Goal: Task Accomplishment & Management: Manage account settings

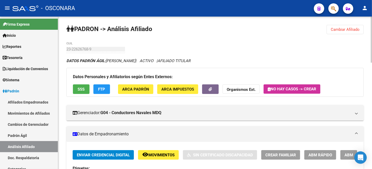
click at [332, 31] on span "Cambiar Afiliado" at bounding box center [345, 29] width 29 height 5
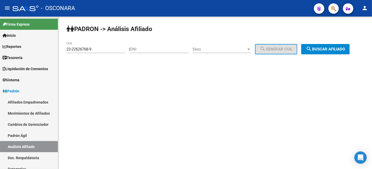
click at [159, 50] on input "DNI" at bounding box center [159, 49] width 59 height 5
paste input "42828596"
type input "42828596"
click at [220, 49] on span "Sexo" at bounding box center [220, 49] width 54 height 5
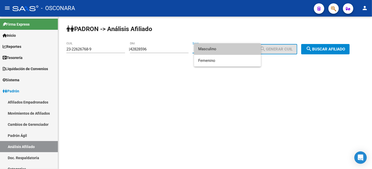
click at [226, 50] on span "Masculino" at bounding box center [227, 49] width 59 height 12
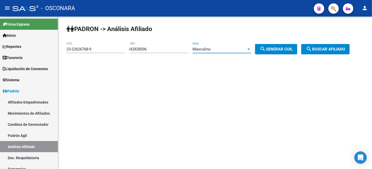
drag, startPoint x: 264, startPoint y: 49, endPoint x: 314, endPoint y: 49, distance: 49.8
click at [265, 49] on button "search Generar CUIL" at bounding box center [276, 49] width 42 height 10
type input "20-42828596-5"
drag, startPoint x: 285, startPoint y: 51, endPoint x: 321, endPoint y: 49, distance: 36.1
click at [285, 51] on span "search Generar CUIL" at bounding box center [276, 49] width 33 height 5
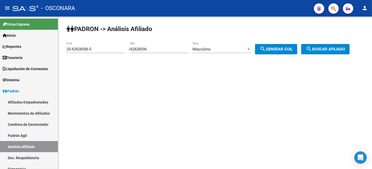
click at [329, 48] on span "search Buscar afiliado" at bounding box center [325, 49] width 39 height 5
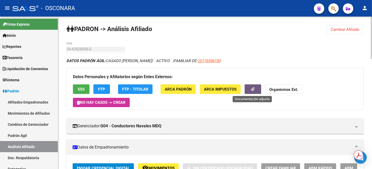
click at [255, 88] on button "button" at bounding box center [253, 90] width 17 height 10
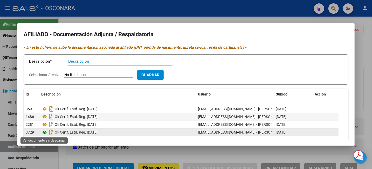
click at [44, 133] on icon at bounding box center [44, 132] width 7 height 6
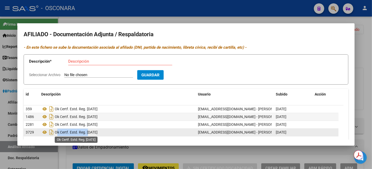
drag, startPoint x: 56, startPoint y: 133, endPoint x: 88, endPoint y: 133, distance: 32.2
click at [88, 133] on span "Ok Certf. Estd. Reg. [DATE]" at bounding box center [76, 133] width 43 height 4
copy span "Ok Certf. Estd. Reg."
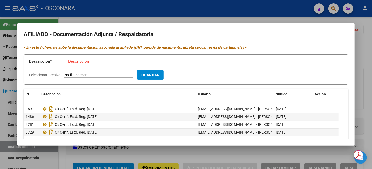
click at [116, 64] on div "Descripción" at bounding box center [120, 62] width 104 height 8
paste input "Ok Certf. Estd. Reg."
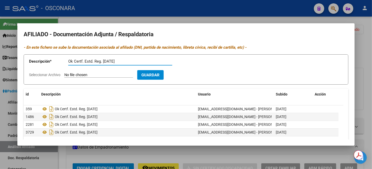
type input "Ok Certf. Estd. Reg. [DATE]"
type input "C:\fakepath\comprobante (1) (12).pdf"
click at [190, 76] on span "Guardar" at bounding box center [181, 75] width 18 height 5
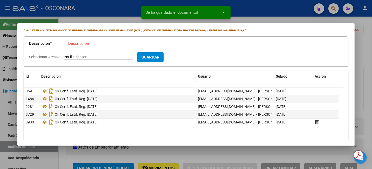
scroll to position [31, 0]
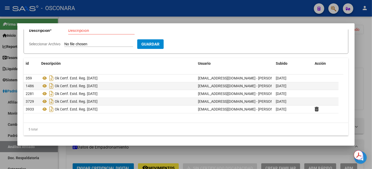
click at [367, 54] on div at bounding box center [186, 84] width 372 height 169
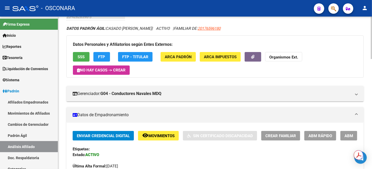
scroll to position [0, 0]
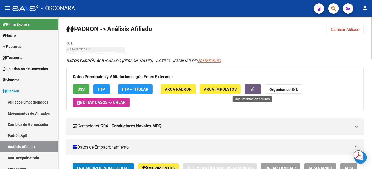
click at [254, 88] on icon "button" at bounding box center [252, 89] width 3 height 4
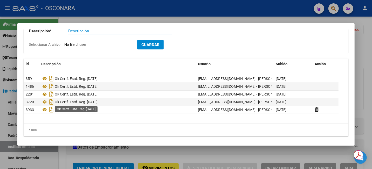
scroll to position [31, 0]
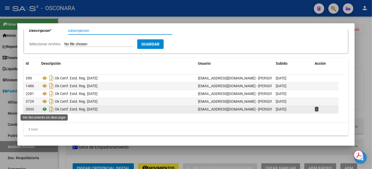
click at [43, 111] on icon at bounding box center [44, 109] width 7 height 6
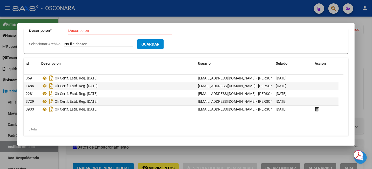
click at [362, 52] on div at bounding box center [186, 84] width 372 height 169
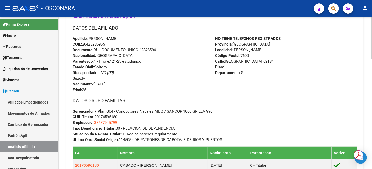
scroll to position [259, 0]
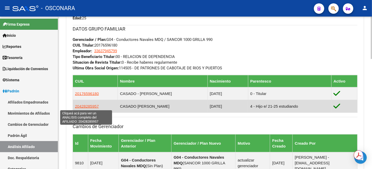
click at [91, 106] on span "20428285957" at bounding box center [87, 106] width 24 height 4
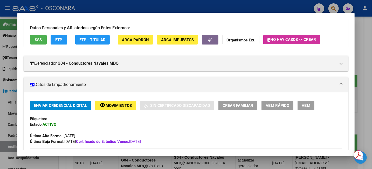
scroll to position [29, 0]
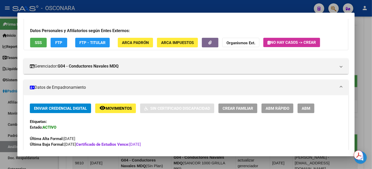
click at [372, 33] on div at bounding box center [186, 84] width 372 height 169
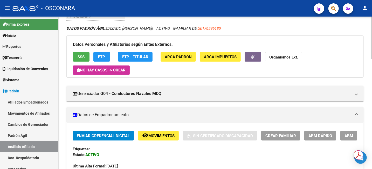
scroll to position [0, 0]
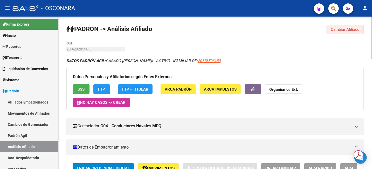
click at [352, 27] on span "Cambiar Afiliado" at bounding box center [345, 29] width 29 height 5
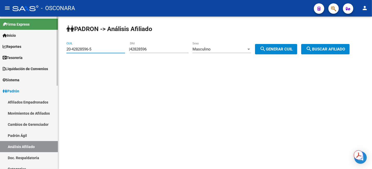
drag, startPoint x: 98, startPoint y: 50, endPoint x: 46, endPoint y: 50, distance: 52.7
click at [46, 50] on mat-sidenav-container "Firma Express Inicio Instructivos Contacto OS Reportes Tablero de Control Ingre…" at bounding box center [186, 93] width 372 height 153
paste input "5-7"
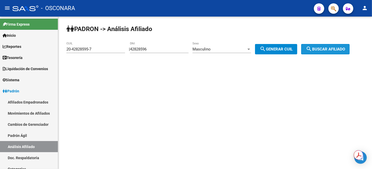
click at [319, 48] on span "search Buscar afiliado" at bounding box center [325, 49] width 39 height 5
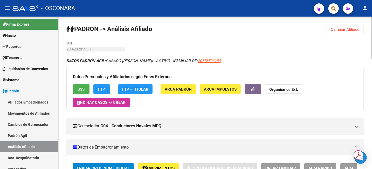
click at [339, 30] on span "Cambiar Afiliado" at bounding box center [345, 29] width 29 height 5
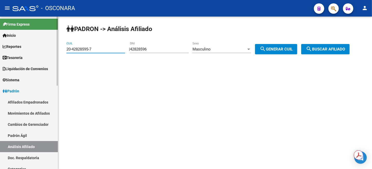
drag, startPoint x: 103, startPoint y: 49, endPoint x: 53, endPoint y: 57, distance: 50.5
click at [53, 57] on mat-sidenav-container "Firma Express Inicio Instructivos Contacto OS Reportes Tablero de Control Ingre…" at bounding box center [186, 93] width 372 height 153
paste input "7-44053547-5"
type input "27-44053547-5"
click at [331, 52] on button "search Buscar afiliado" at bounding box center [325, 49] width 49 height 10
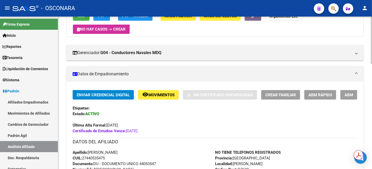
scroll to position [65, 0]
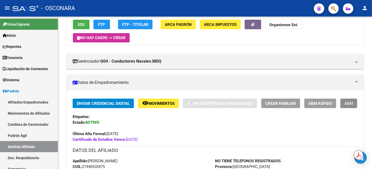
click at [347, 102] on span "ABM" at bounding box center [349, 103] width 9 height 5
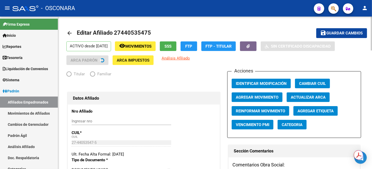
radio input "true"
type input "30-63281550-2"
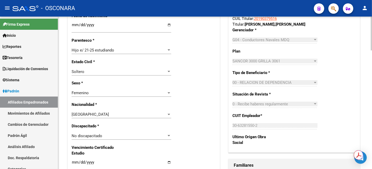
scroll to position [259, 0]
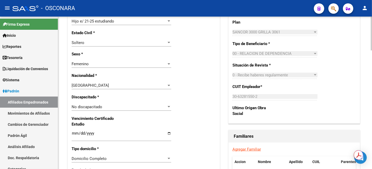
click at [91, 133] on input "[DATE]" at bounding box center [122, 136] width 100 height 8
type input "[DATE]"
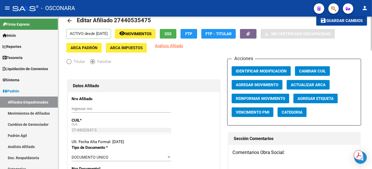
scroll to position [0, 0]
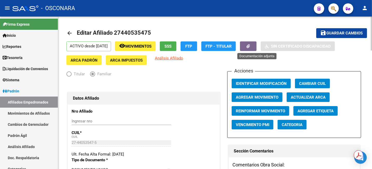
click at [250, 44] on icon "button" at bounding box center [248, 46] width 3 height 4
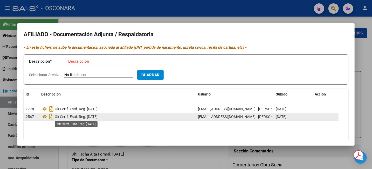
drag, startPoint x: 56, startPoint y: 117, endPoint x: 87, endPoint y: 117, distance: 30.6
click at [87, 117] on span "Ok Certf. Estd. Reg. [DATE]" at bounding box center [76, 117] width 43 height 4
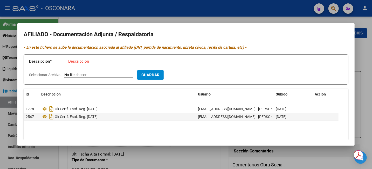
copy span "Ok Certf. Estd. Reg."
click at [111, 62] on input "Descripción" at bounding box center [120, 61] width 104 height 5
paste input "Ok Certf. Estd. Reg."
click at [324, 36] on h2 "AFILIADO - Documentación Adjunta / Respaldatoria" at bounding box center [186, 35] width 325 height 10
click at [112, 63] on input "Ok Certf. Estd. Reg." at bounding box center [120, 61] width 104 height 5
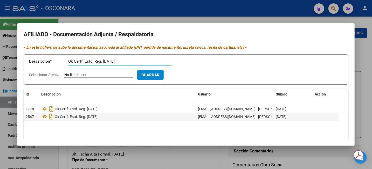
type input "Ok Certf. Estd. Reg. [DATE]"
type input "C:\fakepath\comprobante (2) (3).pdf"
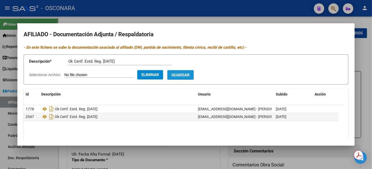
click at [190, 73] on span "Guardar" at bounding box center [181, 75] width 18 height 5
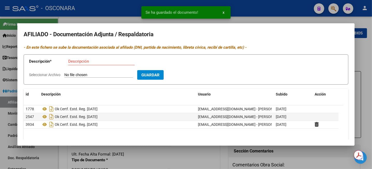
click at [366, 53] on div at bounding box center [186, 84] width 372 height 169
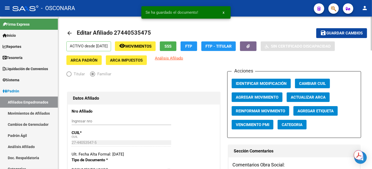
click at [326, 37] on button "save Guardar cambios" at bounding box center [341, 33] width 51 height 10
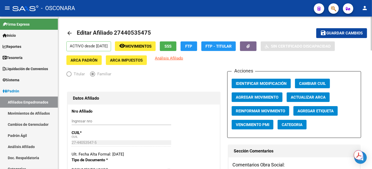
click at [333, 31] on span "Guardar cambios" at bounding box center [345, 33] width 36 height 5
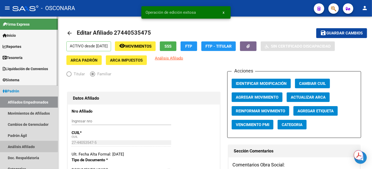
click at [28, 146] on link "Análisis Afiliado" at bounding box center [29, 146] width 58 height 11
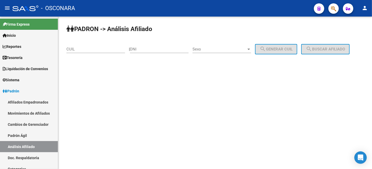
click at [84, 52] on div "CUIL" at bounding box center [95, 47] width 59 height 11
click at [102, 48] on input "CUIL" at bounding box center [95, 49] width 59 height 5
paste input "20-43854212-5"
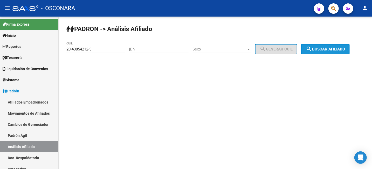
click at [338, 45] on button "search Buscar afiliado" at bounding box center [325, 49] width 49 height 10
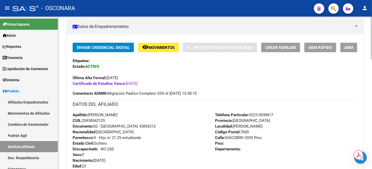
scroll to position [106, 0]
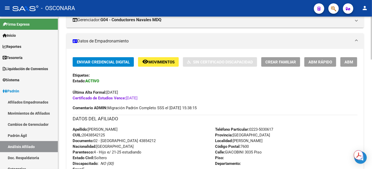
click at [372, 52] on div at bounding box center [371, 67] width 1 height 43
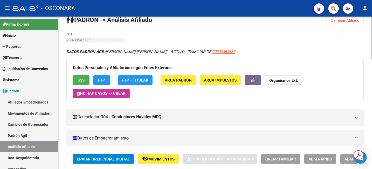
scroll to position [0, 0]
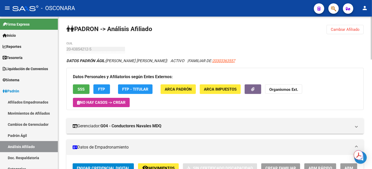
click at [344, 30] on span "Cambiar Afiliado" at bounding box center [345, 29] width 29 height 5
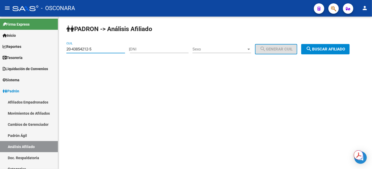
drag, startPoint x: 101, startPoint y: 50, endPoint x: 64, endPoint y: 42, distance: 38.2
click at [64, 42] on div "PADRON -> Análisis Afiliado 20-43854212-5 CUIL | DNI Sexo Sexo search Generar C…" at bounding box center [215, 44] width 314 height 54
paste input "7-44635249-6"
type input "27-44635249-6"
click at [318, 45] on button "search Buscar afiliado" at bounding box center [325, 49] width 49 height 10
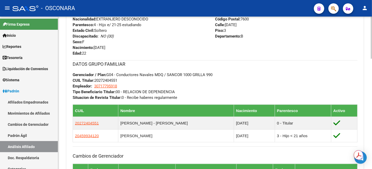
scroll to position [227, 0]
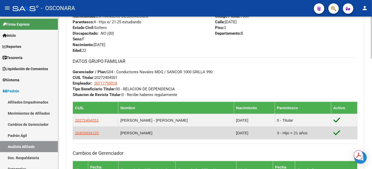
click at [91, 129] on td "20459934120" at bounding box center [95, 133] width 45 height 13
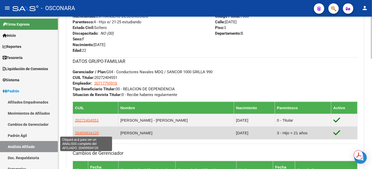
click at [91, 133] on span "20459934120" at bounding box center [87, 133] width 24 height 4
type textarea "20459934120"
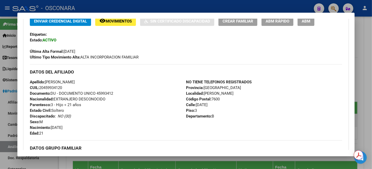
scroll to position [130, 0]
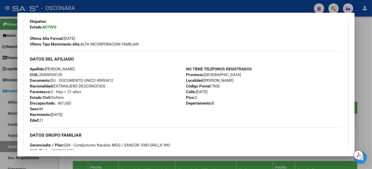
click at [372, 35] on div at bounding box center [186, 84] width 372 height 169
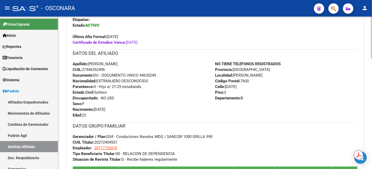
scroll to position [97, 0]
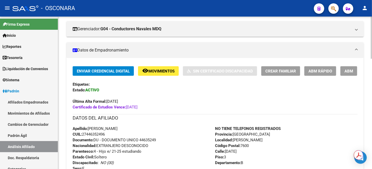
click at [353, 72] on button "ABM" at bounding box center [348, 71] width 17 height 10
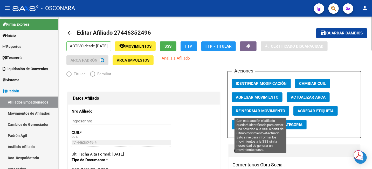
radio input "true"
type input "30-71779591-8"
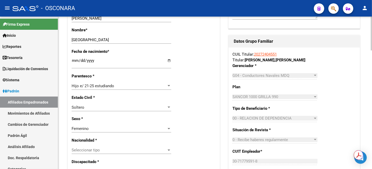
scroll to position [292, 0]
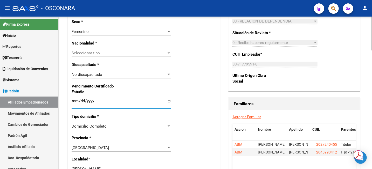
click at [91, 102] on input "[DATE]" at bounding box center [122, 103] width 100 height 8
type input "[DATE]"
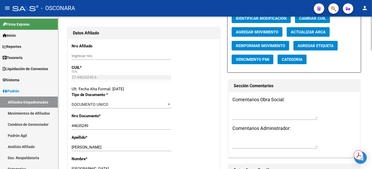
scroll to position [0, 0]
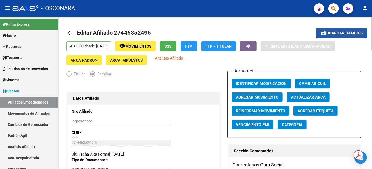
drag, startPoint x: 341, startPoint y: 32, endPoint x: 286, endPoint y: 36, distance: 55.2
click at [340, 32] on span "Guardar cambios" at bounding box center [345, 33] width 36 height 5
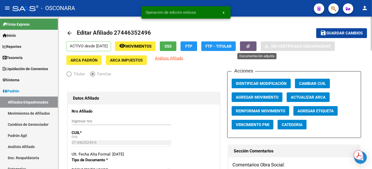
click at [257, 45] on button "button" at bounding box center [248, 47] width 17 height 10
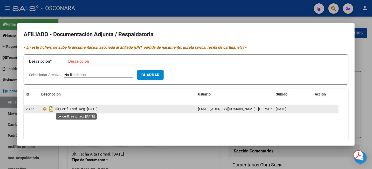
drag, startPoint x: 56, startPoint y: 109, endPoint x: 88, endPoint y: 111, distance: 32.0
click at [88, 111] on span "Ok Certf. Estd. Reg. [DATE]" at bounding box center [76, 109] width 43 height 4
copy span "Ok Certf. Estd. Reg."
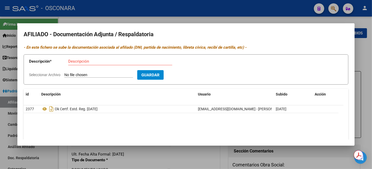
click at [95, 62] on input "Descripción" at bounding box center [120, 61] width 104 height 5
paste input "Ok Certf. Estd. Reg."
click at [319, 120] on datatable-body "2377 Ok Certf. Estd. Reg. [DATE] [EMAIL_ADDRESS][DOMAIN_NAME] - [PERSON_NAME] […" at bounding box center [184, 130] width 320 height 48
click at [121, 60] on input "Ok Certf. Estd. Reg." at bounding box center [120, 61] width 104 height 5
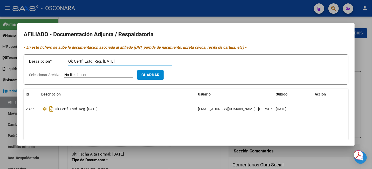
type input "Ok Certf. Estd. Reg. [DATE]"
type input "C:\fakepath\7e8f667b-5dcb-45e9-8aad-c37bb4d9d35b.pdf"
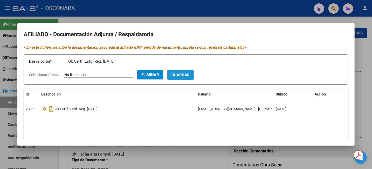
click at [185, 76] on span "Guardar" at bounding box center [181, 75] width 18 height 5
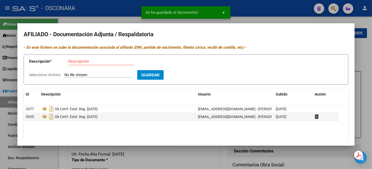
click at [363, 71] on div at bounding box center [186, 84] width 372 height 169
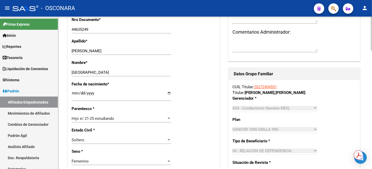
scroll to position [162, 0]
drag, startPoint x: 269, startPoint y: 87, endPoint x: 315, endPoint y: 73, distance: 48.2
click at [269, 87] on link "20272404551" at bounding box center [265, 87] width 23 height 5
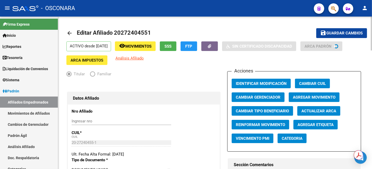
click at [145, 32] on span "Editar Afiliado 20272404551" at bounding box center [114, 33] width 74 height 6
copy h1 "20272404551"
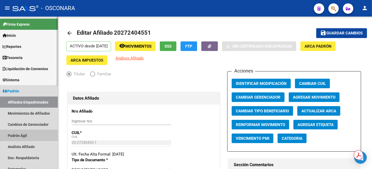
drag, startPoint x: 22, startPoint y: 139, endPoint x: 22, endPoint y: 145, distance: 6.0
click at [22, 139] on link "Padrón Ágil" at bounding box center [29, 135] width 58 height 11
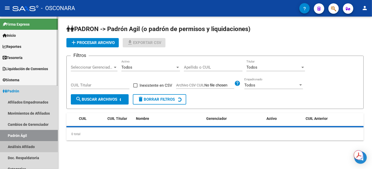
click at [22, 146] on link "Análisis Afiliado" at bounding box center [29, 146] width 58 height 11
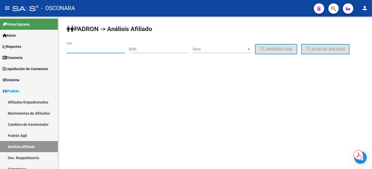
click at [80, 50] on input "CUIL" at bounding box center [95, 49] width 59 height 5
paste input "20-27240455-1"
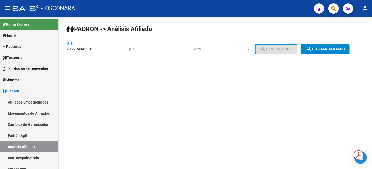
click at [342, 47] on span "search Buscar afiliado" at bounding box center [325, 49] width 39 height 5
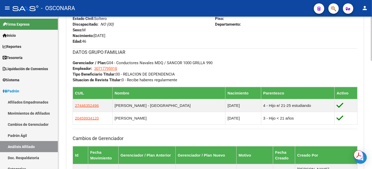
scroll to position [259, 0]
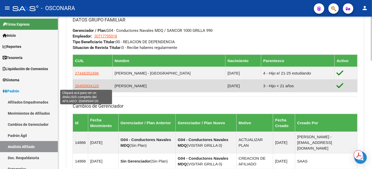
click at [90, 84] on span "20459934120" at bounding box center [87, 86] width 24 height 4
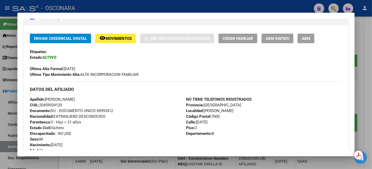
scroll to position [79, 0]
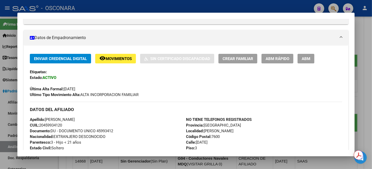
click at [368, 71] on div at bounding box center [186, 84] width 372 height 169
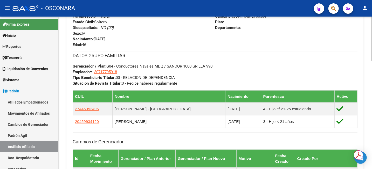
scroll to position [227, 0]
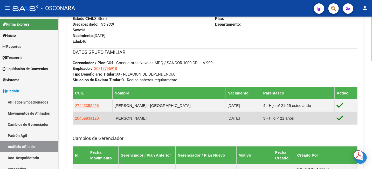
drag, startPoint x: 120, startPoint y: 118, endPoint x: 165, endPoint y: 121, distance: 44.5
click at [165, 121] on td "[PERSON_NAME]" at bounding box center [168, 118] width 113 height 13
copy td "[PERSON_NAME]"
click at [83, 122] on td "20459934120" at bounding box center [93, 118] width 40 height 13
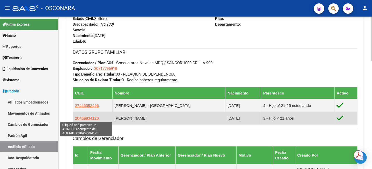
click at [88, 118] on span "20459934120" at bounding box center [87, 118] width 24 height 4
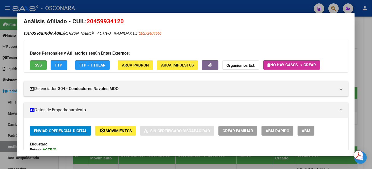
scroll to position [0, 0]
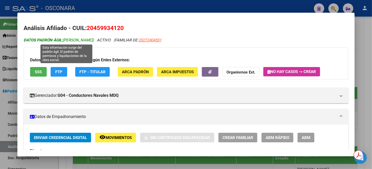
drag, startPoint x: 64, startPoint y: 40, endPoint x: 108, endPoint y: 40, distance: 43.3
click at [93, 40] on span "DATOS PADRÓN ÁGIL: [PERSON_NAME]" at bounding box center [58, 40] width 69 height 5
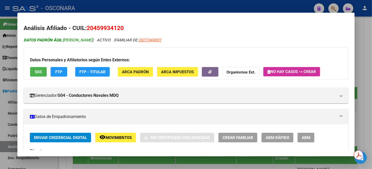
copy span "[PERSON_NAME]"
click at [368, 39] on div at bounding box center [186, 84] width 372 height 169
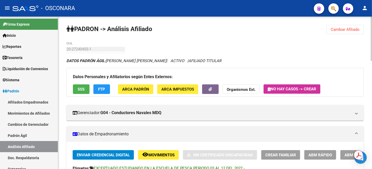
click at [354, 30] on span "Cambiar Afiliado" at bounding box center [345, 29] width 29 height 5
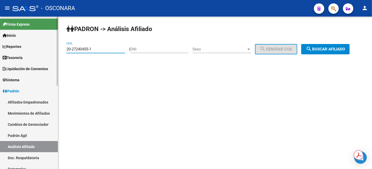
drag, startPoint x: 110, startPoint y: 50, endPoint x: 47, endPoint y: 50, distance: 62.5
click at [48, 50] on mat-sidenav-container "Firma Express Inicio Instructivos Contacto OS Reportes Tablero de Control Ingre…" at bounding box center [186, 93] width 372 height 153
paste input "18065055-6"
type input "20-18065055-6"
click at [312, 49] on mat-icon "search" at bounding box center [309, 49] width 6 height 6
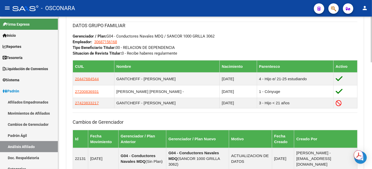
scroll to position [292, 0]
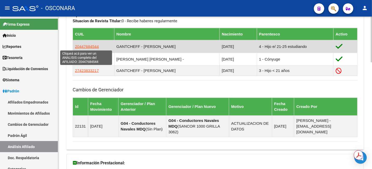
click at [88, 48] on span "20447684544" at bounding box center [87, 46] width 24 height 4
type textarea "20447684544"
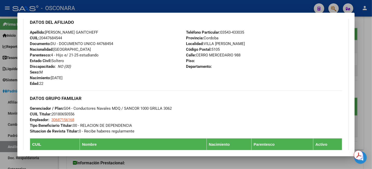
scroll to position [195, 0]
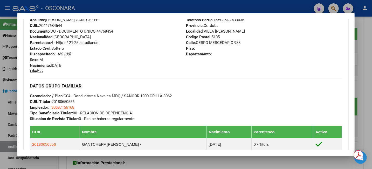
click at [357, 42] on div at bounding box center [186, 84] width 372 height 169
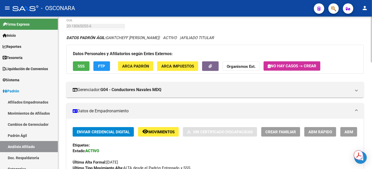
scroll to position [0, 0]
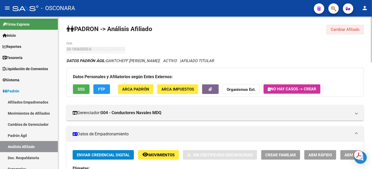
click at [342, 32] on button "Cambiar Afiliado" at bounding box center [345, 29] width 37 height 9
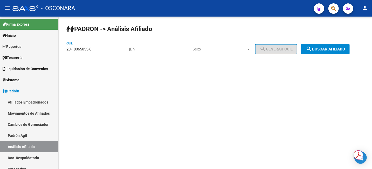
drag, startPoint x: 106, startPoint y: 47, endPoint x: 60, endPoint y: 50, distance: 46.0
click at [60, 50] on div "PADRON -> Análisis Afiliado 20-18065055-6 CUIL | DNI Sexo Sexo search Generar C…" at bounding box center [215, 44] width 314 height 54
paste input "43854212-5"
click at [320, 49] on span "search Buscar afiliado" at bounding box center [325, 49] width 39 height 5
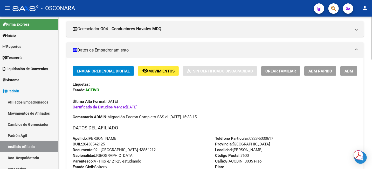
scroll to position [130, 0]
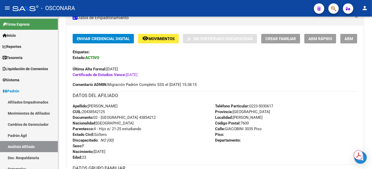
drag, startPoint x: 108, startPoint y: 112, endPoint x: 72, endPoint y: 106, distance: 36.7
copy div "Apellido: [PERSON_NAME] CUIL: 20438542125"
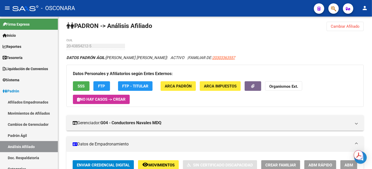
scroll to position [0, 0]
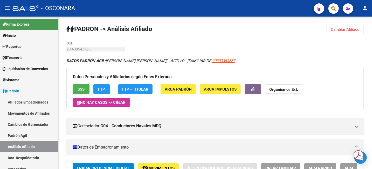
click at [345, 28] on span "Cambiar Afiliado" at bounding box center [345, 29] width 29 height 5
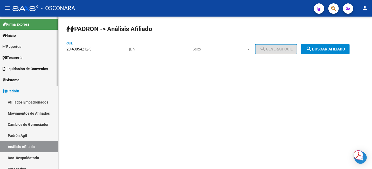
drag, startPoint x: 102, startPoint y: 51, endPoint x: 53, endPoint y: 50, distance: 48.3
click at [53, 50] on mat-sidenav-container "Firma Express Inicio Instructivos Contacto OS Reportes Tablero de Control Ingre…" at bounding box center [186, 93] width 372 height 153
paste input "45-097597"
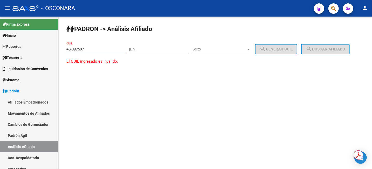
type input "45-097597"
click at [160, 48] on input "DNI" at bounding box center [159, 49] width 59 height 5
paste input "45097597"
type input "45097597"
click at [239, 52] on div "Sexo Sexo" at bounding box center [222, 47] width 59 height 11
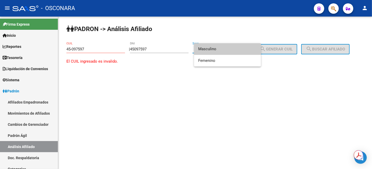
click at [240, 50] on span "Masculino" at bounding box center [227, 49] width 59 height 12
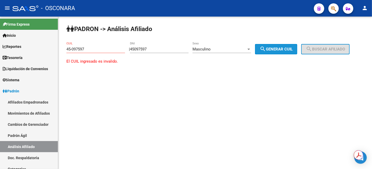
click at [285, 49] on span "search Generar CUIL" at bounding box center [276, 49] width 33 height 5
type input "20-45097597-5"
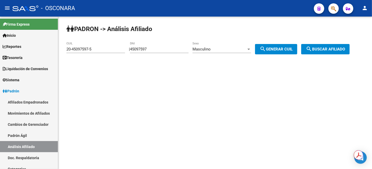
click at [312, 49] on button "search Buscar afiliado" at bounding box center [325, 49] width 49 height 10
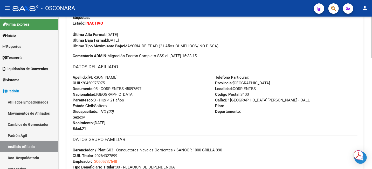
scroll to position [130, 0]
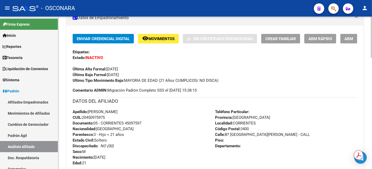
click at [290, 155] on div "Teléfono Particular: Provincia: Corrientes Localidad: [GEOGRAPHIC_DATA] Código …" at bounding box center [286, 137] width 142 height 57
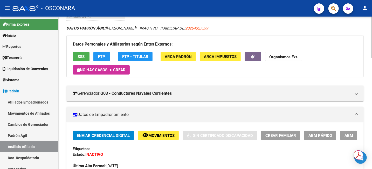
scroll to position [32, 0]
